Goal: Information Seeking & Learning: Learn about a topic

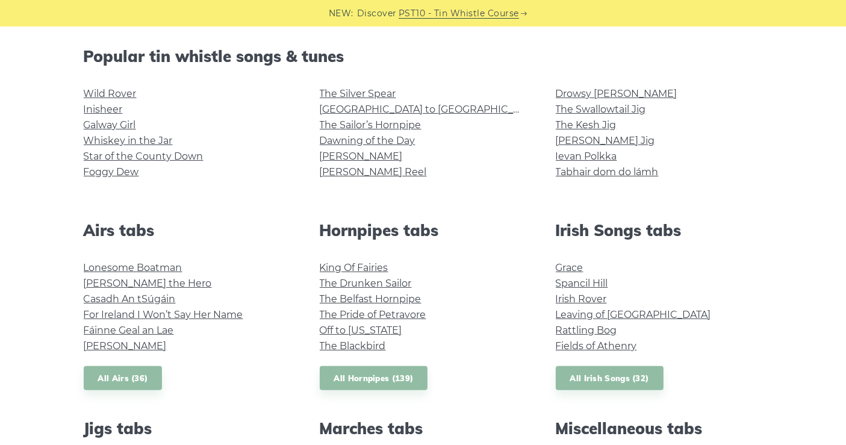
scroll to position [299, 0]
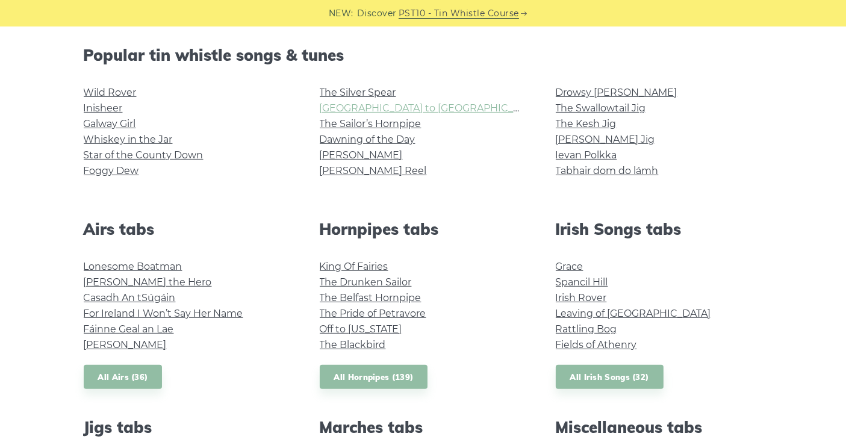
click at [411, 110] on link "Rocky Road to Dublin" at bounding box center [431, 107] width 222 height 11
click at [355, 124] on link "The Sailor’s Hornpipe" at bounding box center [371, 123] width 102 height 11
click at [170, 157] on link "Star of the County Down" at bounding box center [144, 154] width 120 height 11
click at [131, 137] on link "Whiskey in the Jar" at bounding box center [128, 139] width 89 height 11
click at [111, 87] on link "Wild Rover" at bounding box center [110, 92] width 53 height 11
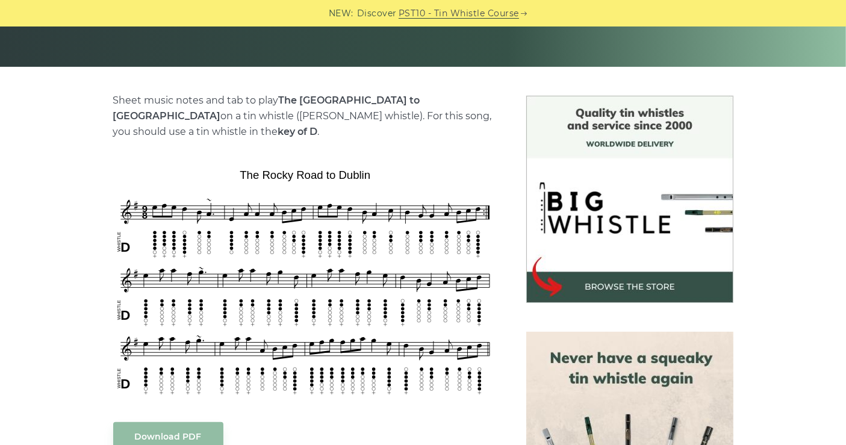
scroll to position [245, 0]
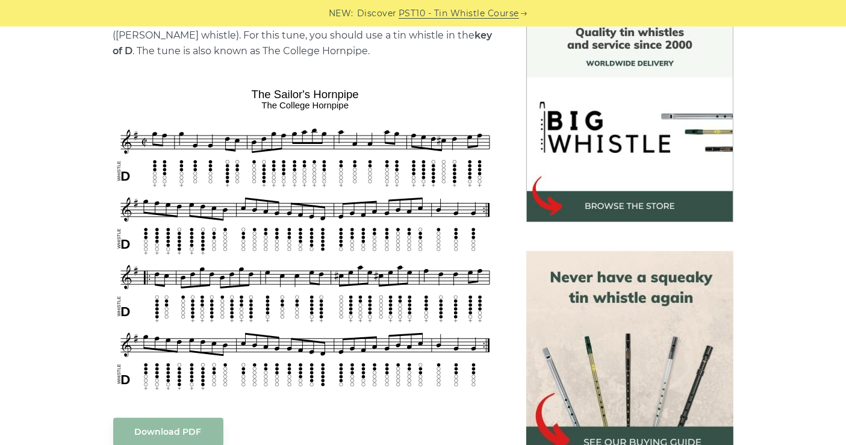
scroll to position [336, 0]
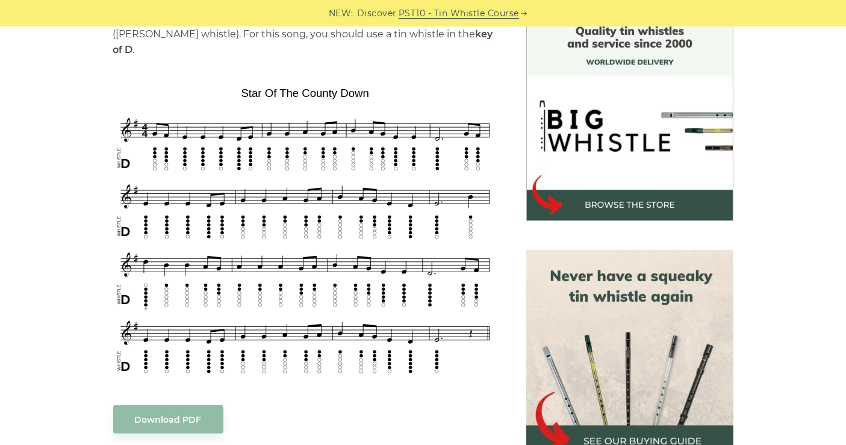
scroll to position [332, 0]
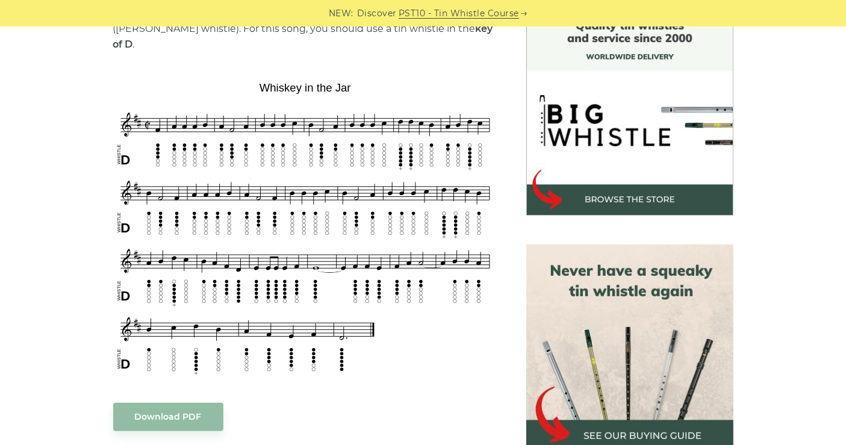
scroll to position [336, 0]
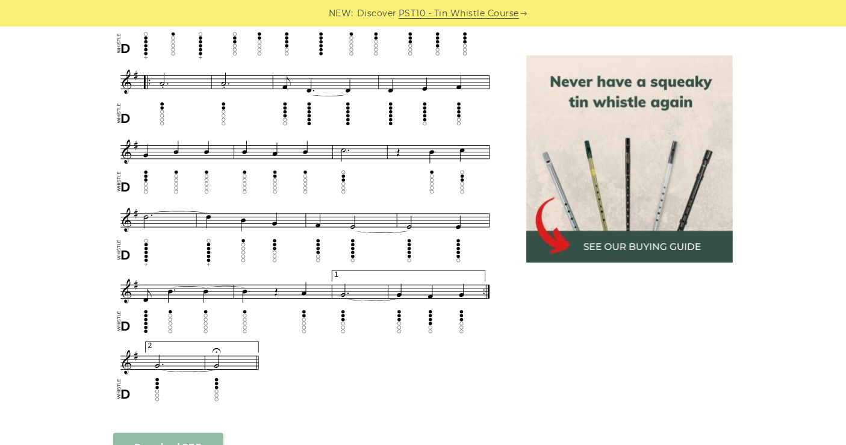
scroll to position [724, 0]
